Goal: Transaction & Acquisition: Book appointment/travel/reservation

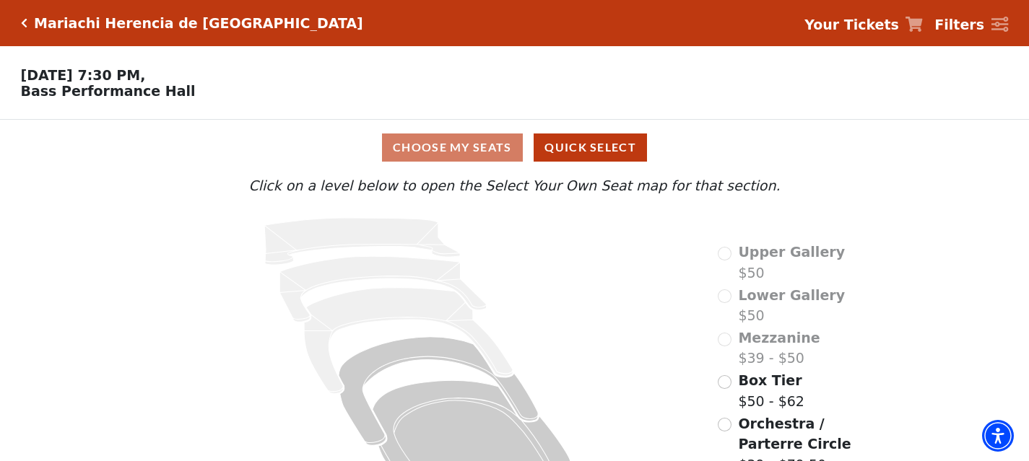
click at [160, 193] on p "Click on a level below to open the Select Your Own Seat map for that section." at bounding box center [514, 185] width 751 height 21
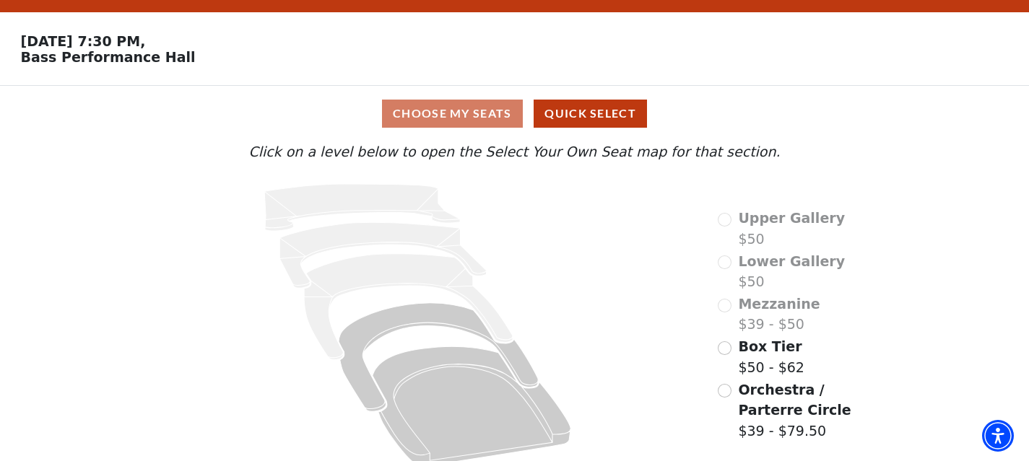
scroll to position [48, 0]
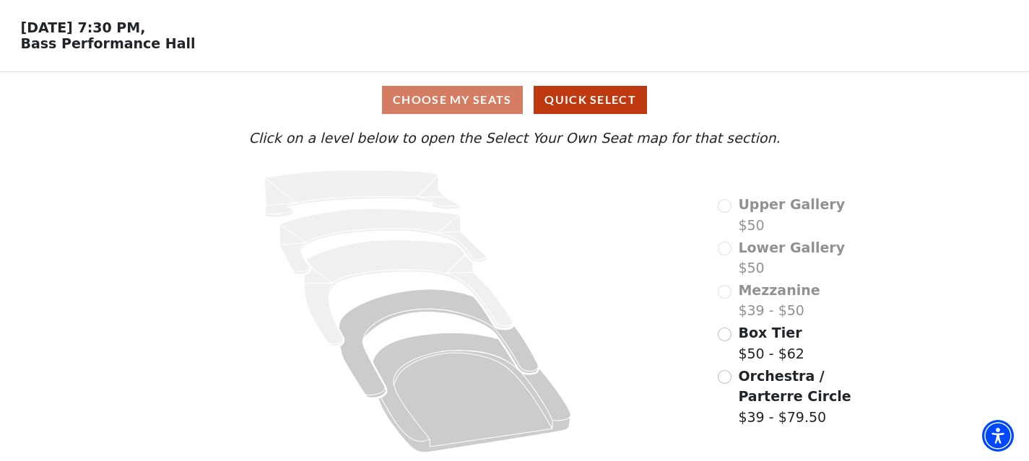
click at [727, 368] on div "Orchestra / Parterre Circle $39 - $79.50" at bounding box center [803, 397] width 173 height 62
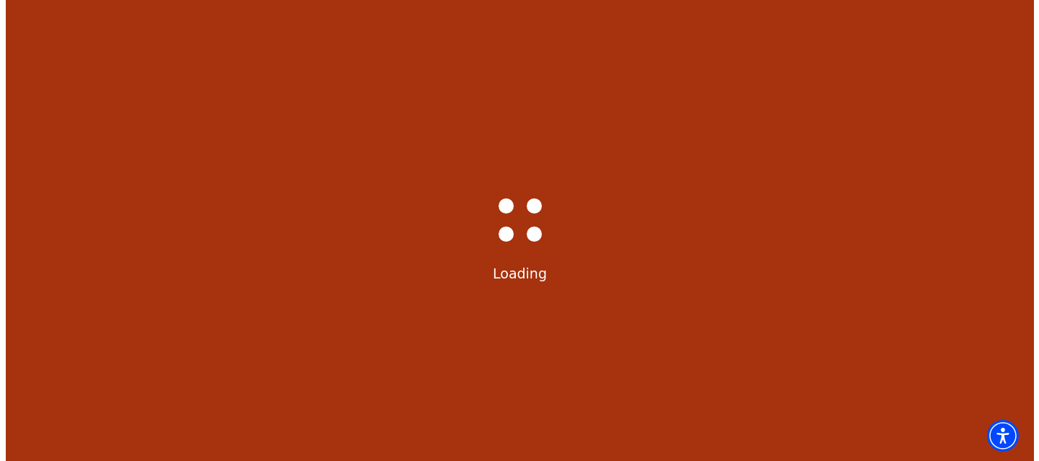
scroll to position [0, 0]
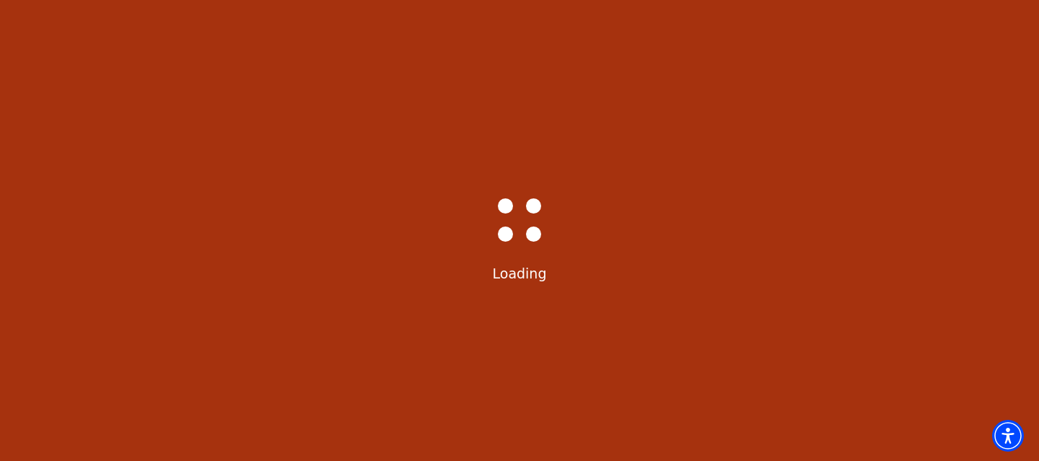
click at [727, 376] on div "Bass-Hall_Loader-Med-Gray Loading" at bounding box center [519, 230] width 1039 height 461
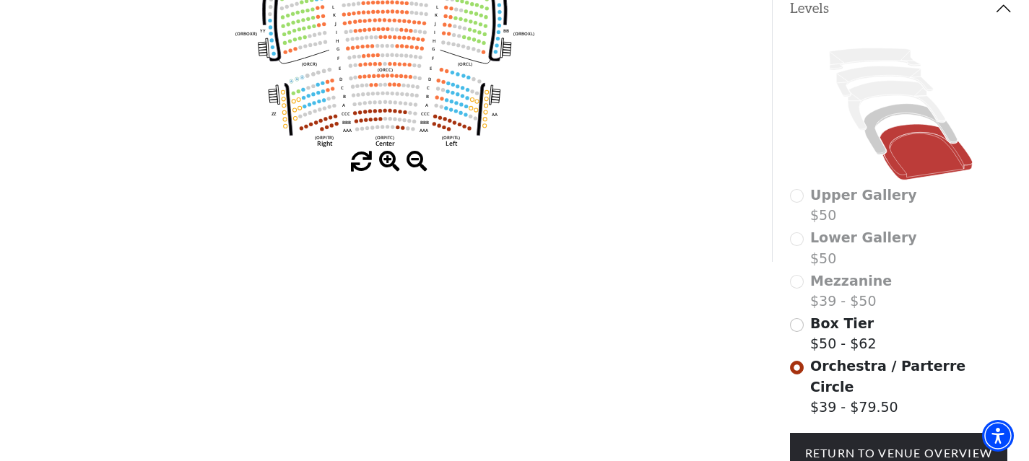
scroll to position [143, 0]
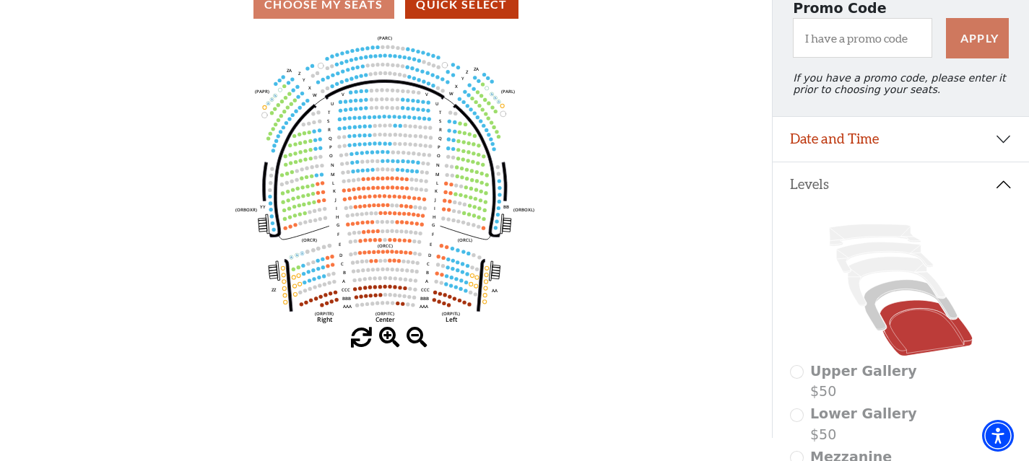
click at [388, 335] on span at bounding box center [389, 338] width 21 height 21
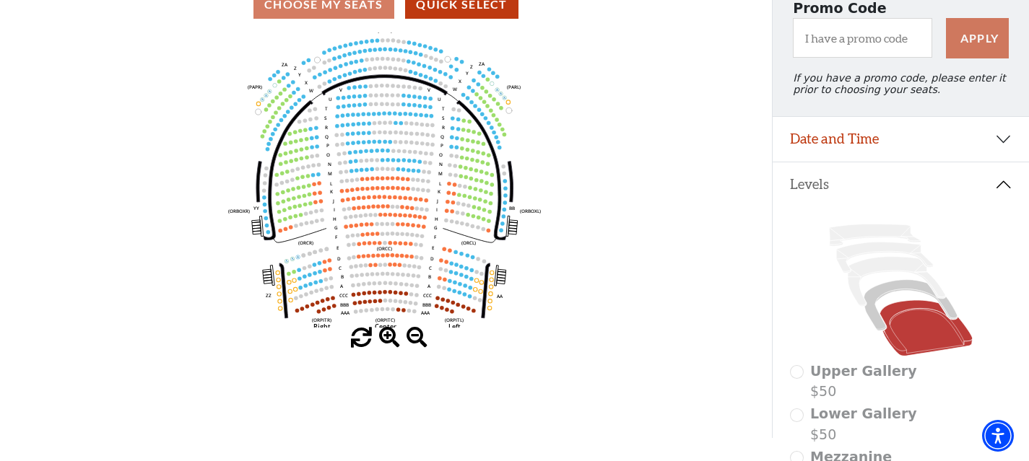
click at [388, 335] on span at bounding box center [389, 338] width 21 height 21
click at [387, 335] on span at bounding box center [389, 338] width 21 height 21
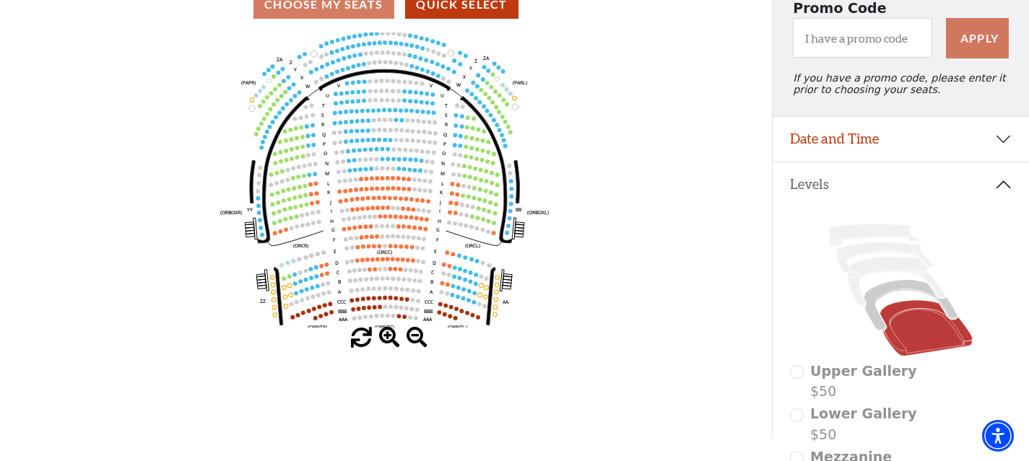
click at [387, 335] on span at bounding box center [389, 338] width 21 height 21
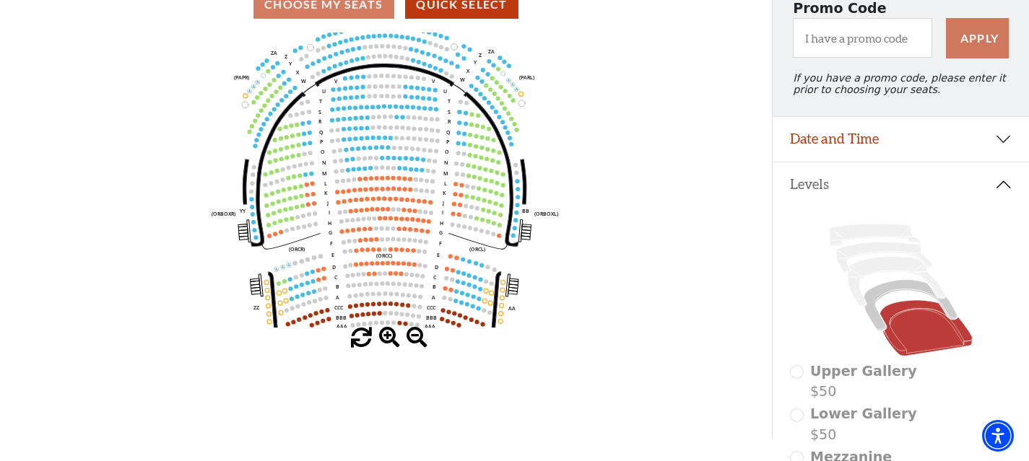
click at [387, 335] on span at bounding box center [389, 338] width 21 height 21
click at [386, 335] on span at bounding box center [389, 338] width 21 height 21
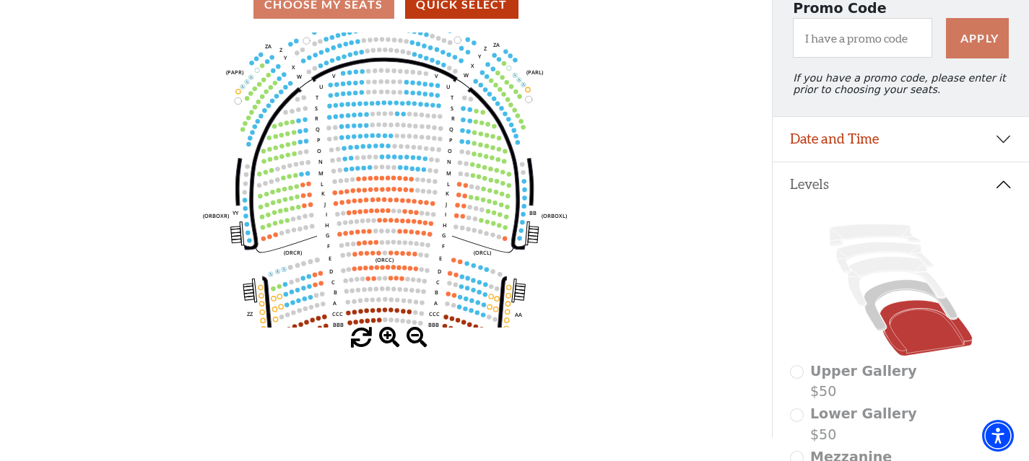
click at [386, 335] on span at bounding box center [389, 338] width 21 height 21
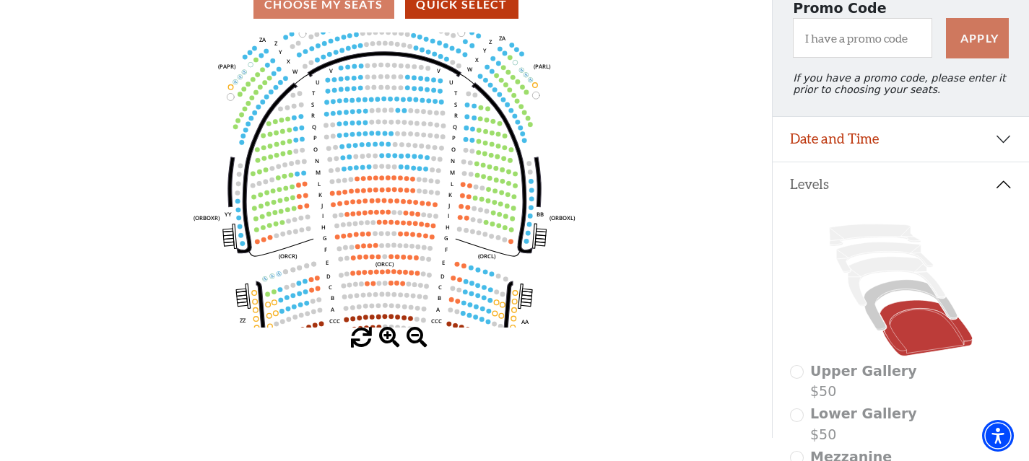
click at [386, 335] on span at bounding box center [389, 338] width 21 height 21
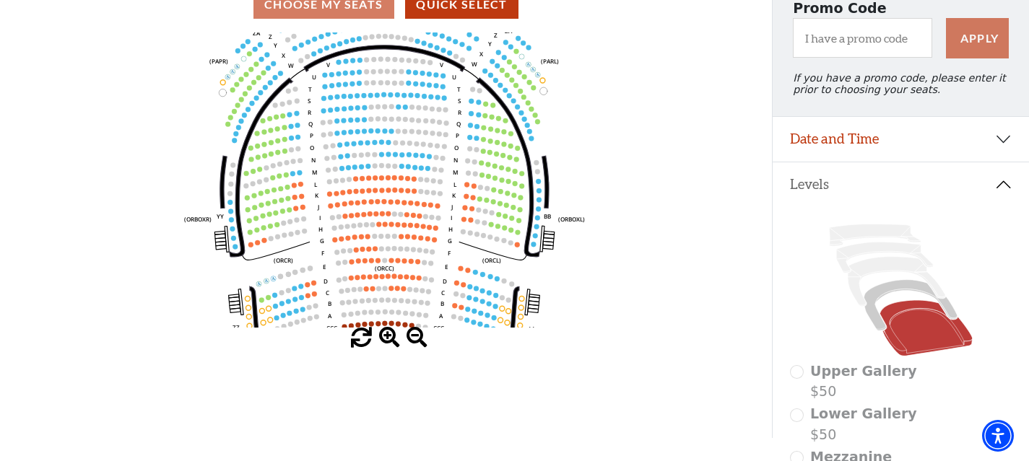
click at [386, 335] on span at bounding box center [389, 338] width 21 height 21
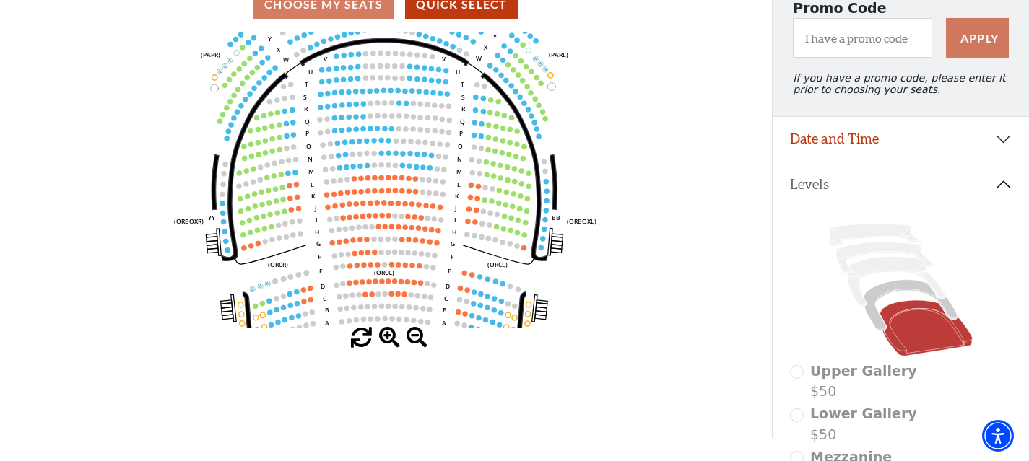
click at [386, 335] on span at bounding box center [389, 338] width 21 height 21
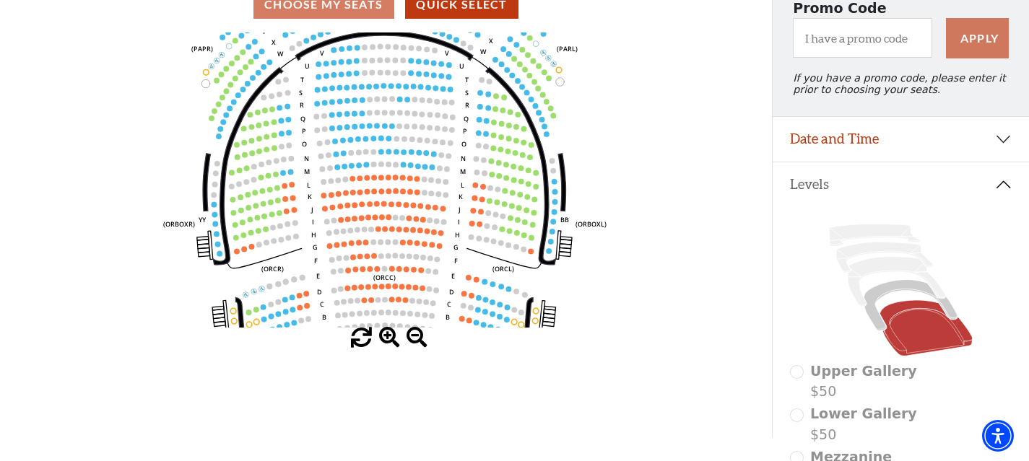
drag, startPoint x: 102, startPoint y: 168, endPoint x: 102, endPoint y: 178, distance: 9.4
click at [102, 173] on icon "Left (ORPITL) Right (ORPITR) Center (ORPITC) ZZ AA YY BB ZA ZA (ORCL) (ORCR) (O…" at bounding box center [385, 179] width 694 height 295
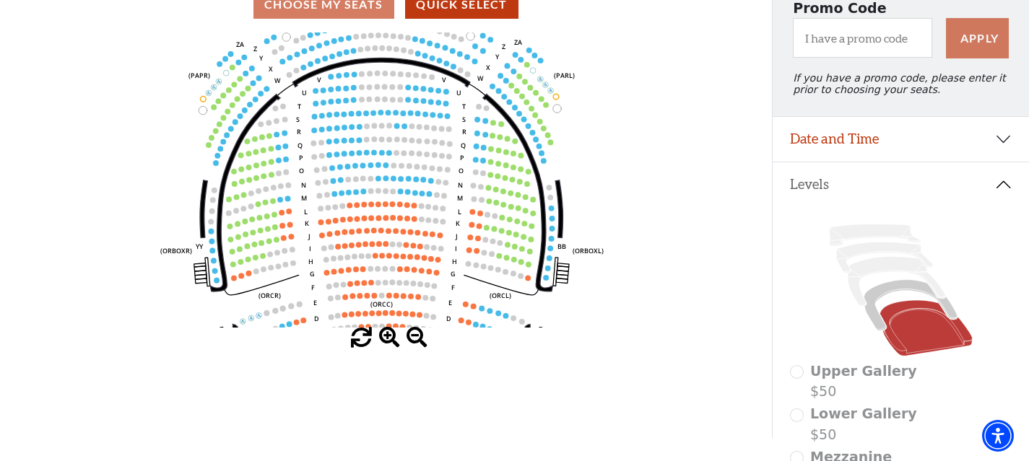
drag, startPoint x: 174, startPoint y: 130, endPoint x: 157, endPoint y: 210, distance: 82.0
click at [159, 214] on icon "Left (ORPITL) Right (ORPITR) Center (ORPITC) ZZ AA YY BB ZA ZA (ORCL) (ORCR) (O…" at bounding box center [385, 179] width 694 height 295
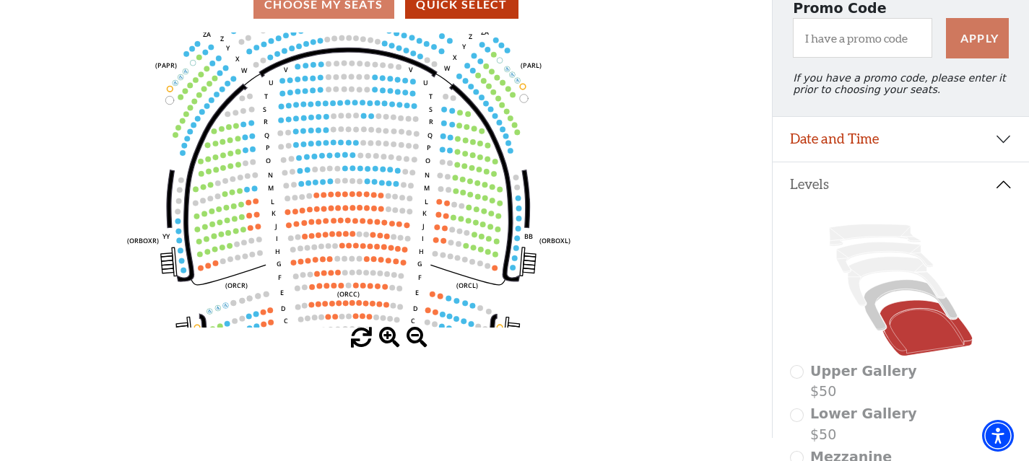
drag, startPoint x: 292, startPoint y: 263, endPoint x: 272, endPoint y: 191, distance: 75.7
click at [272, 191] on text "M" at bounding box center [272, 187] width 6 height 9
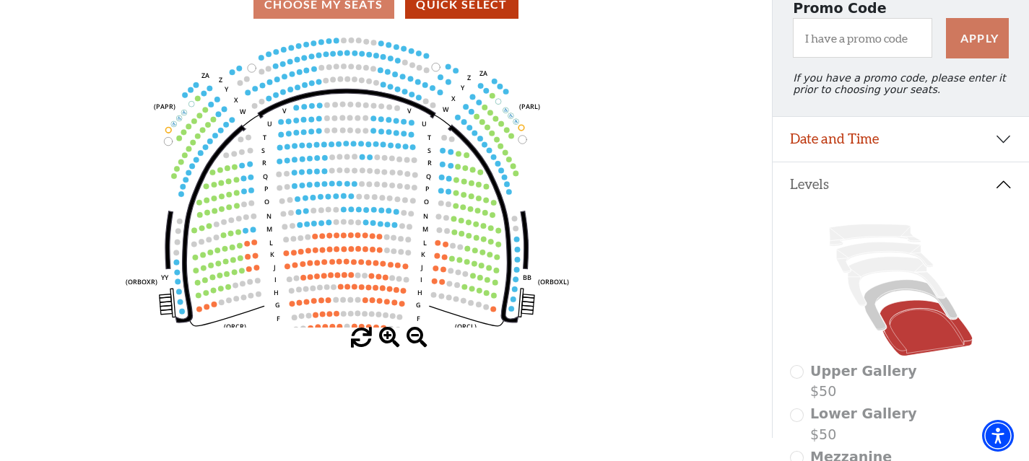
click at [271, 178] on icon "Left (ORPITL) Right (ORPITR) Center (ORPITC) ZZ AA YY BB ZA ZA (ORCL) (ORCR) (O…" at bounding box center [385, 179] width 694 height 295
